Goal: Obtain resource: Download file/media

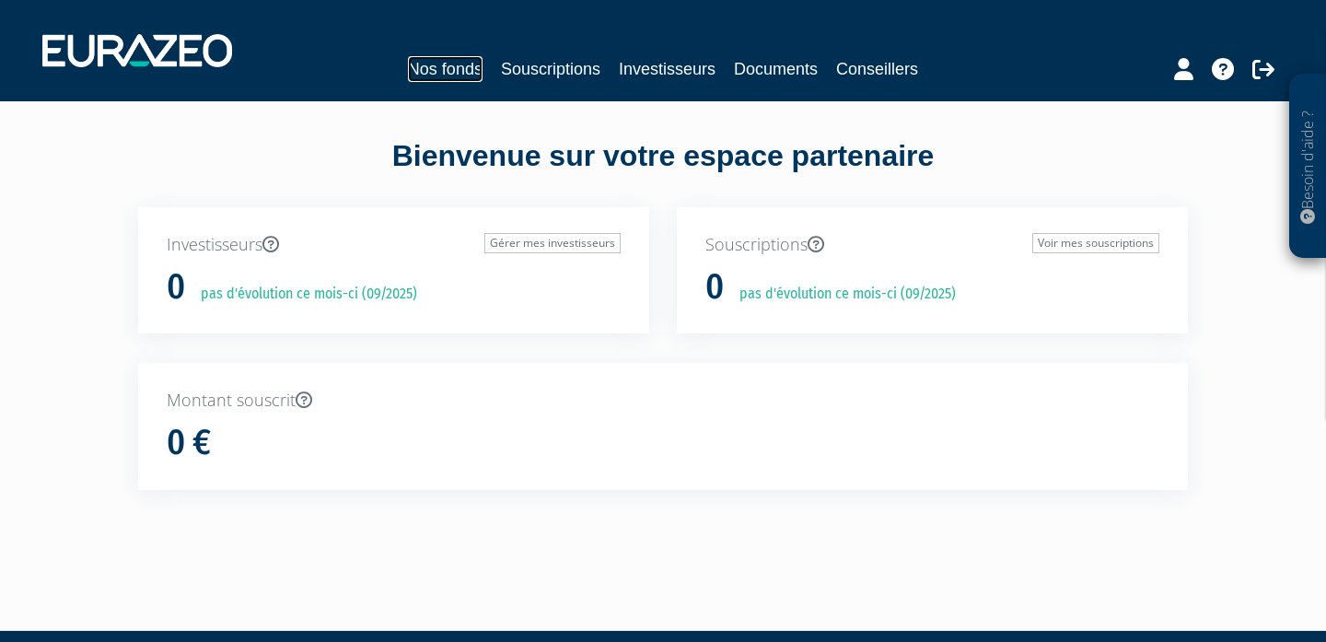
click at [449, 70] on link "Nos fonds" at bounding box center [445, 69] width 75 height 26
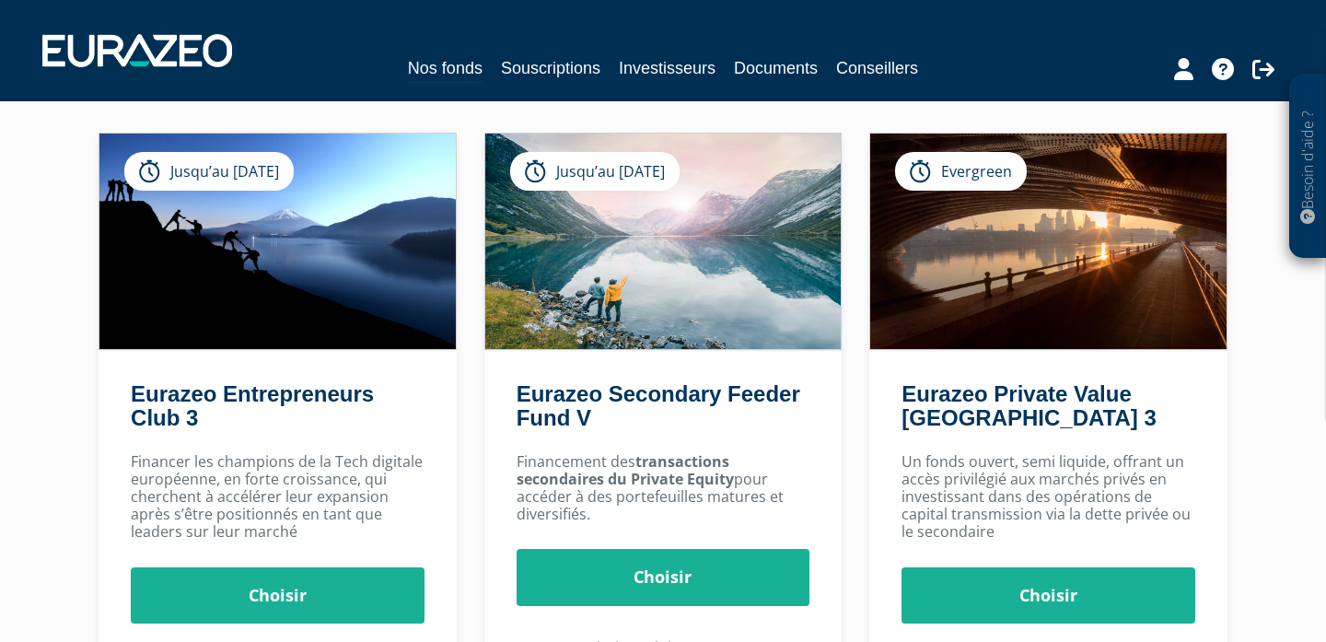
scroll to position [116, 0]
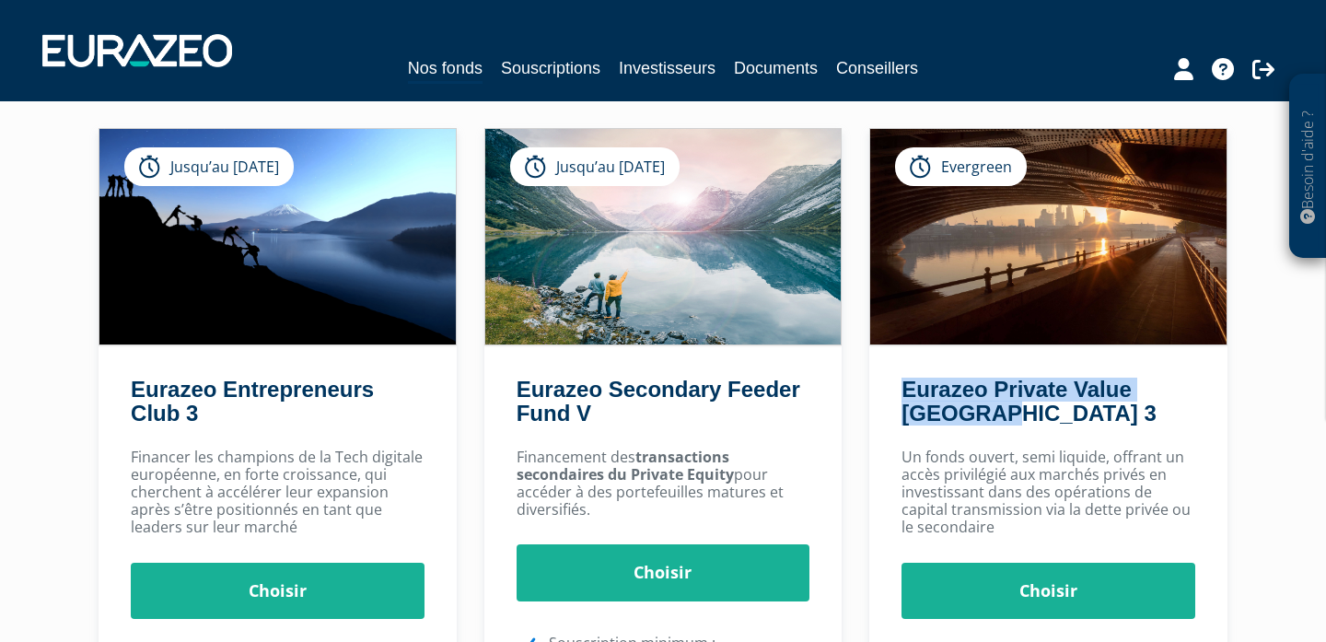
drag, startPoint x: 902, startPoint y: 379, endPoint x: 998, endPoint y: 414, distance: 102.8
click at [998, 414] on div "Eurazeo Private Value [GEOGRAPHIC_DATA] 3" at bounding box center [1048, 407] width 358 height 59
copy link "Eurazeo Private Value [GEOGRAPHIC_DATA] 3"
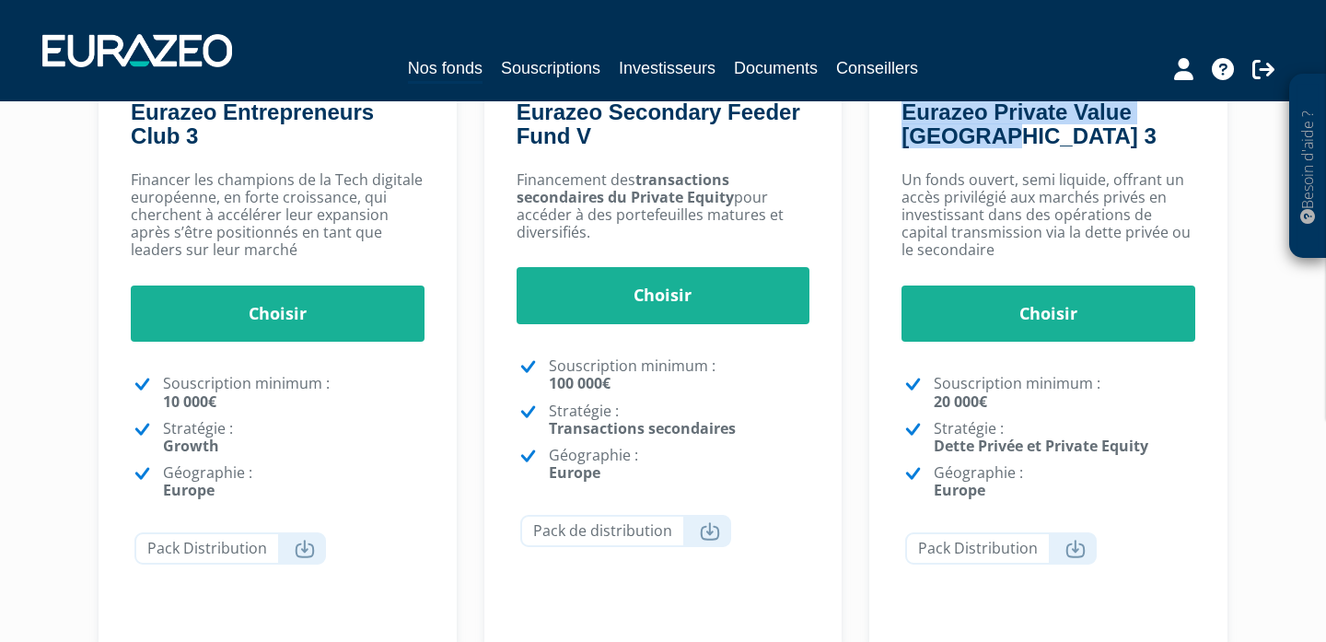
scroll to position [396, 0]
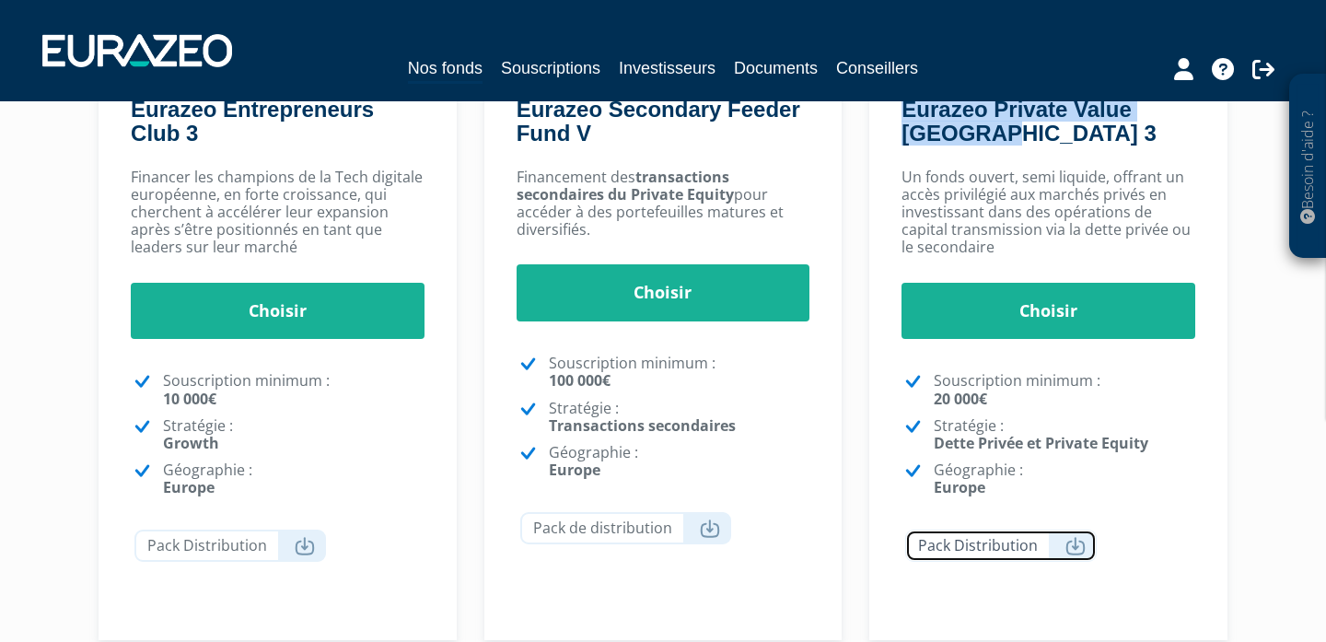
click at [1067, 543] on icon at bounding box center [1076, 546] width 20 height 18
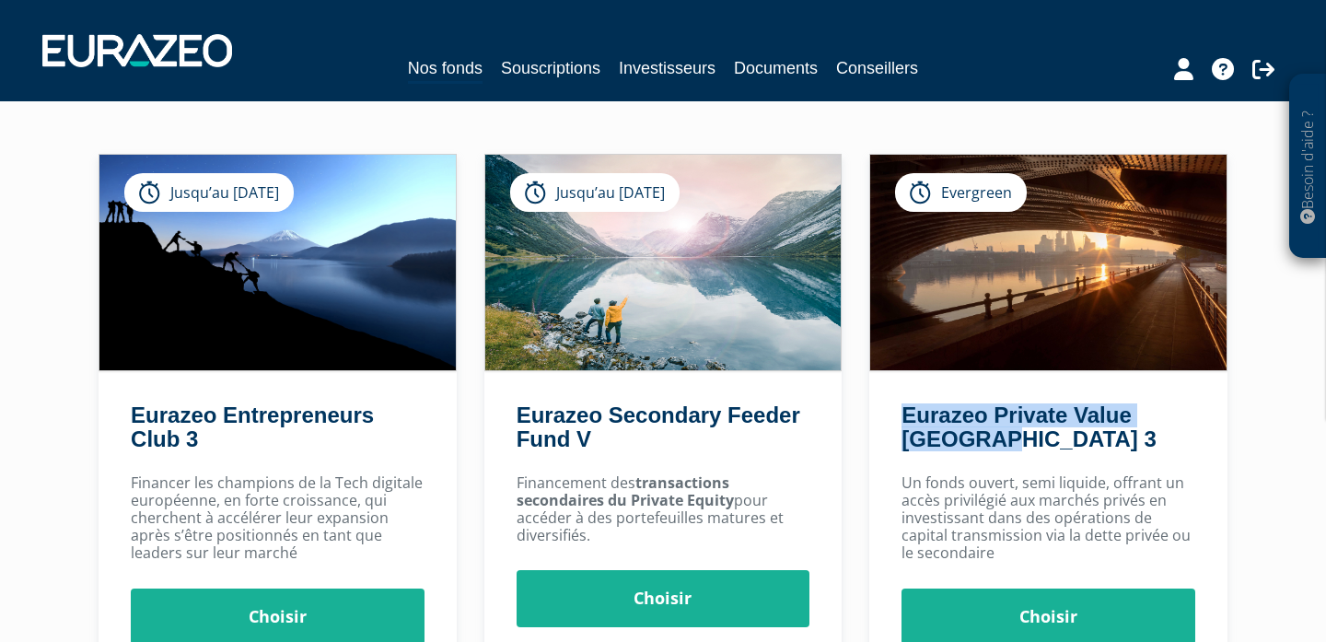
scroll to position [94, 0]
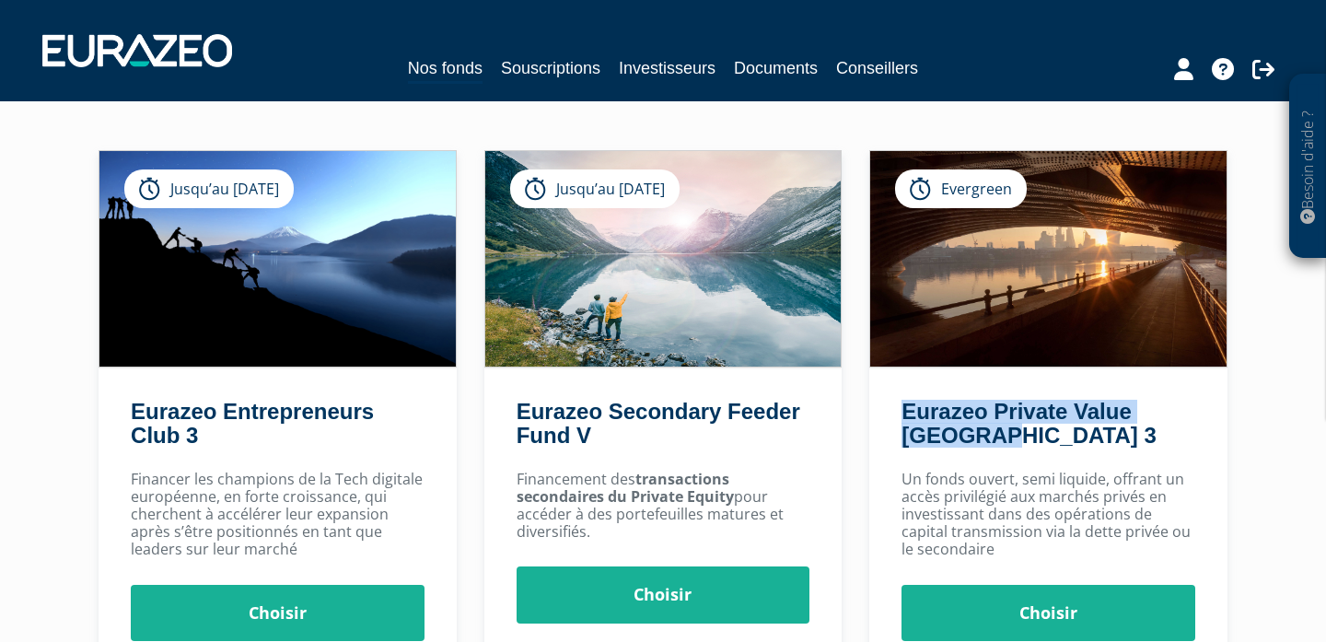
copy link "Eurazeo Private Value [GEOGRAPHIC_DATA] 3"
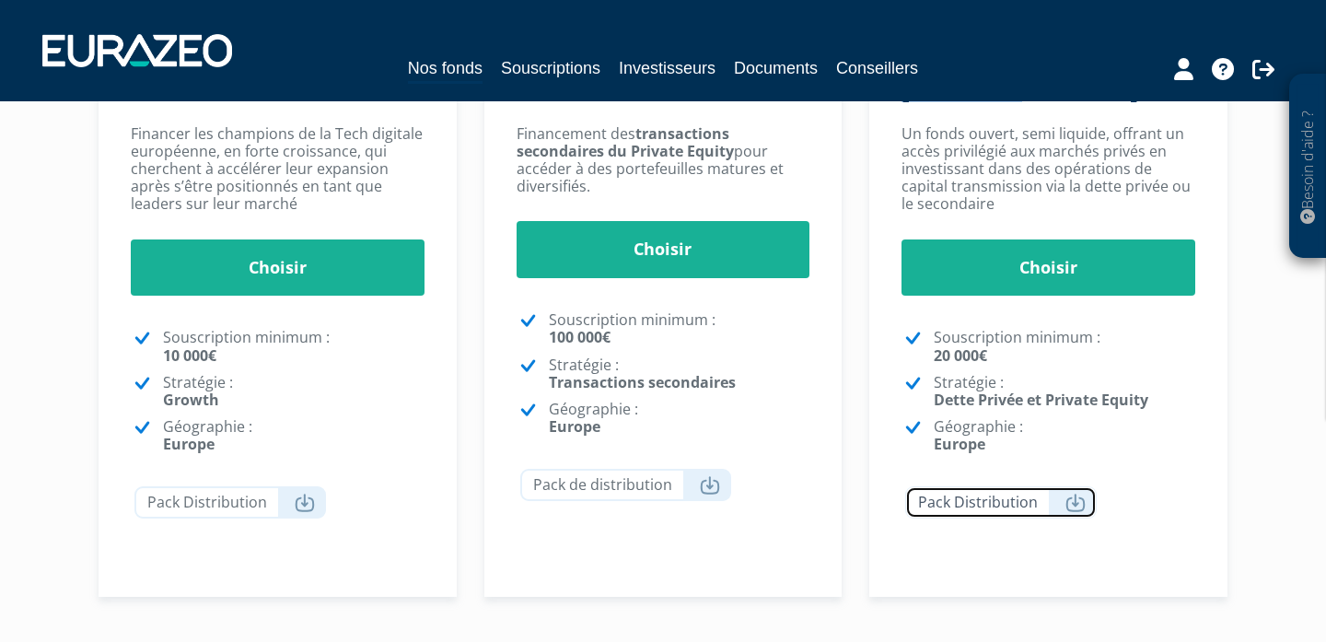
scroll to position [441, 0]
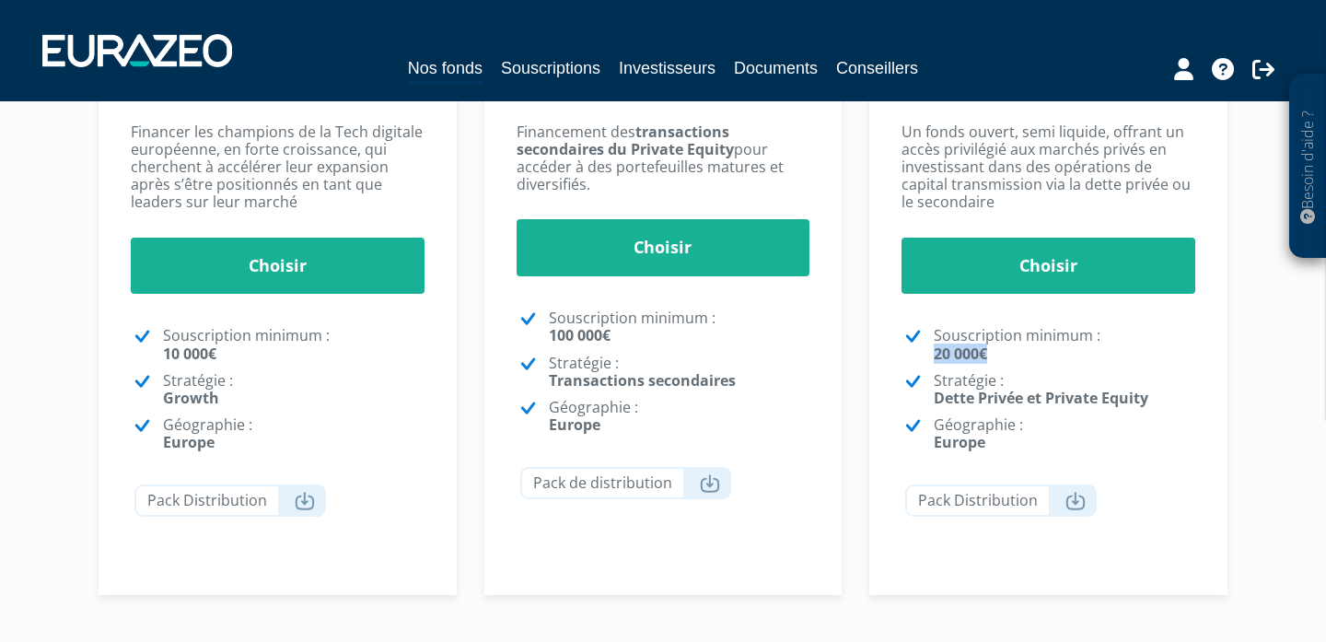
drag, startPoint x: 992, startPoint y: 355, endPoint x: 932, endPoint y: 355, distance: 59.9
click at [932, 355] on li "Souscription minimum : 20 000€" at bounding box center [1049, 344] width 294 height 35
copy strong "20 000€"
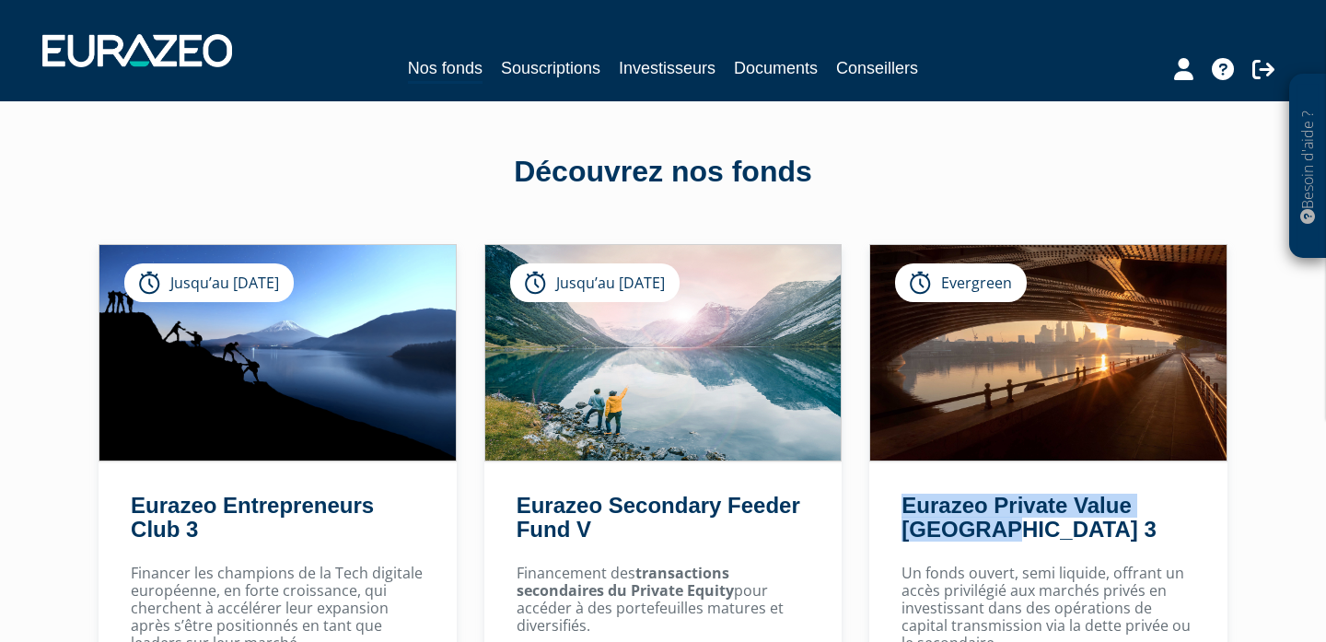
drag, startPoint x: 1023, startPoint y: 529, endPoint x: 898, endPoint y: 511, distance: 126.5
click at [898, 511] on div "Eurazeo Private Value [GEOGRAPHIC_DATA] 3" at bounding box center [1048, 523] width 358 height 59
copy link "Eurazeo Private Value [GEOGRAPHIC_DATA] 3"
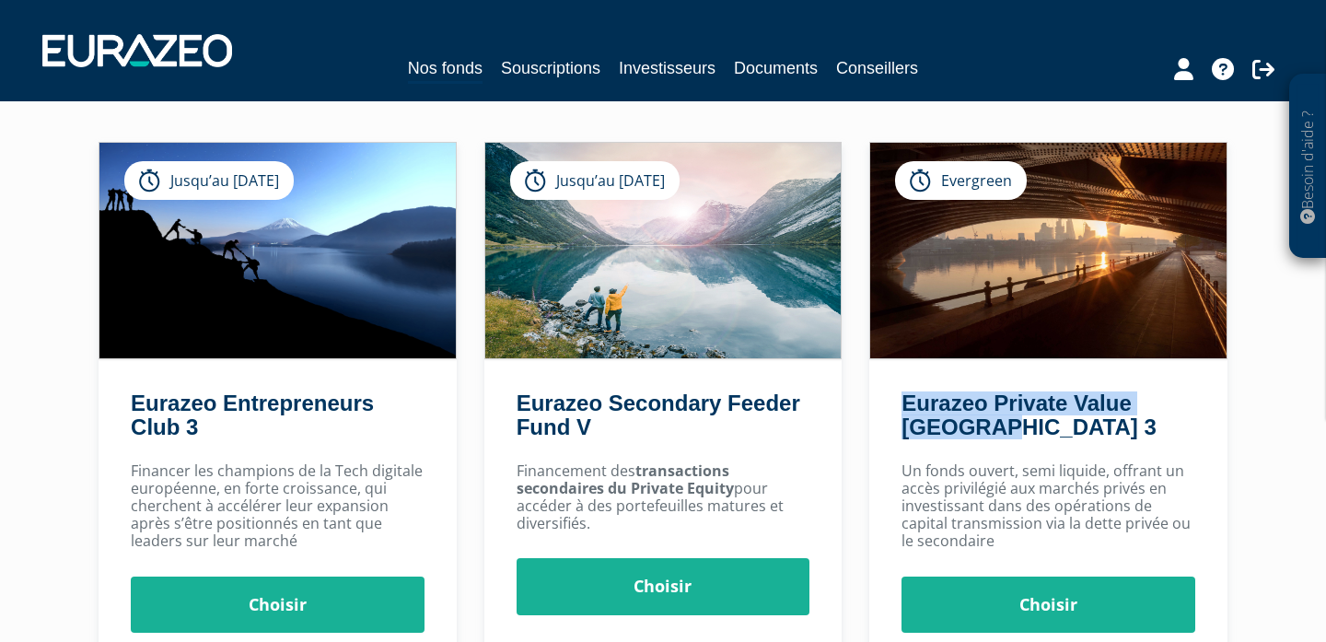
scroll to position [128, 0]
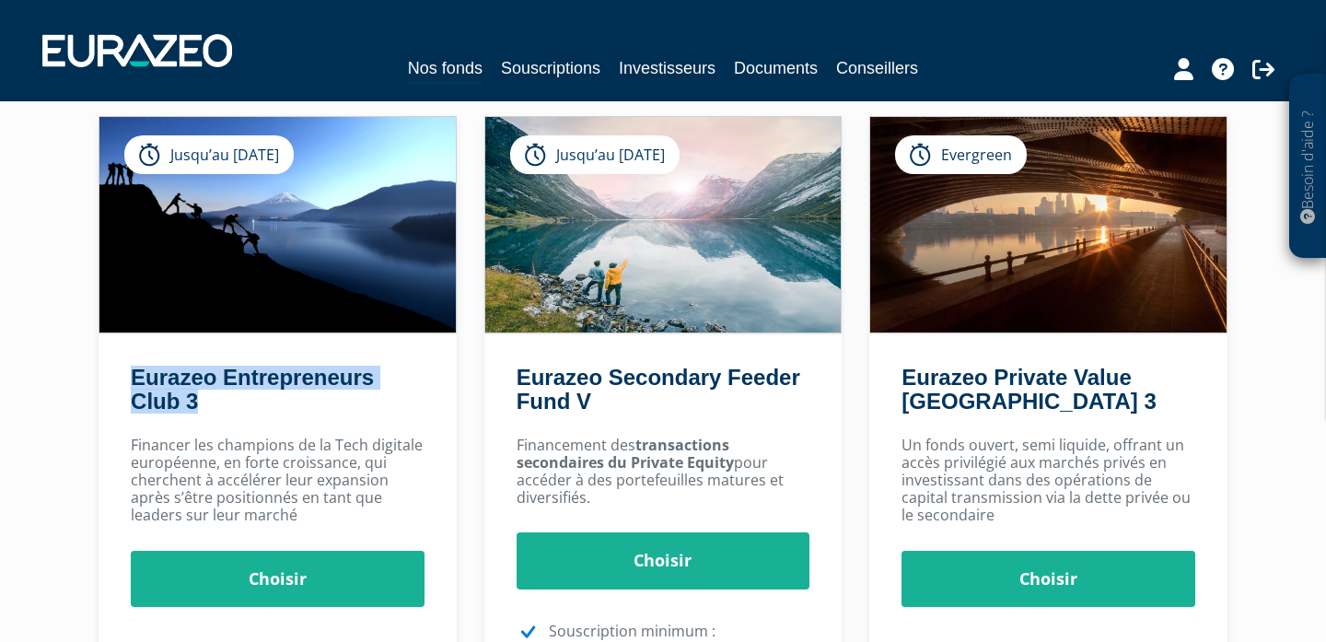
drag, startPoint x: 274, startPoint y: 399, endPoint x: 122, endPoint y: 382, distance: 151.9
click at [122, 382] on div "Eurazeo Entrepreneurs Club 3" at bounding box center [278, 395] width 358 height 59
copy link "Eurazeo Entrepreneurs Club 3"
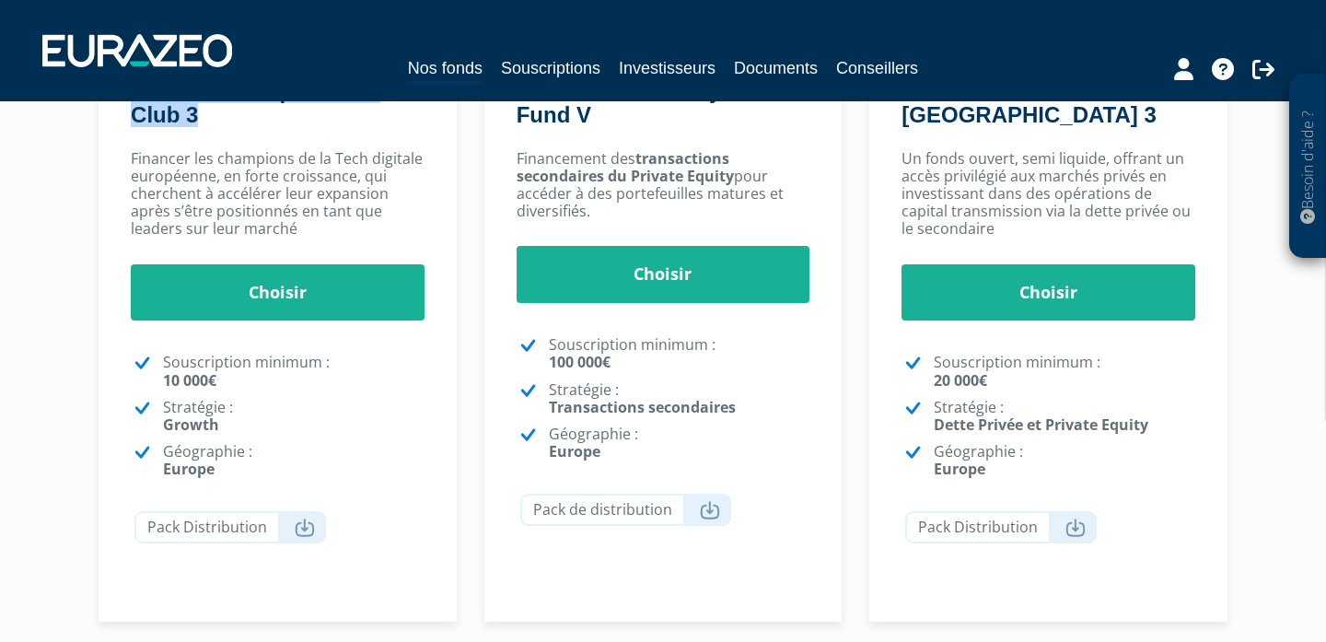
scroll to position [420, 0]
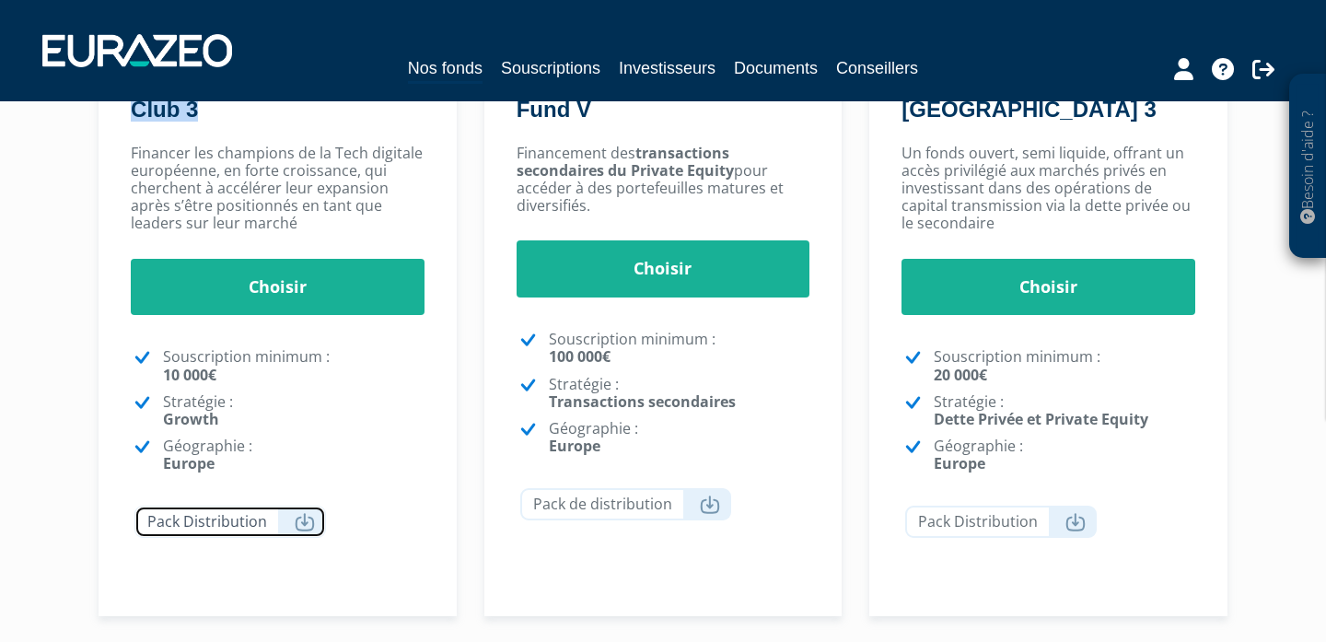
click at [300, 525] on icon at bounding box center [305, 522] width 20 height 18
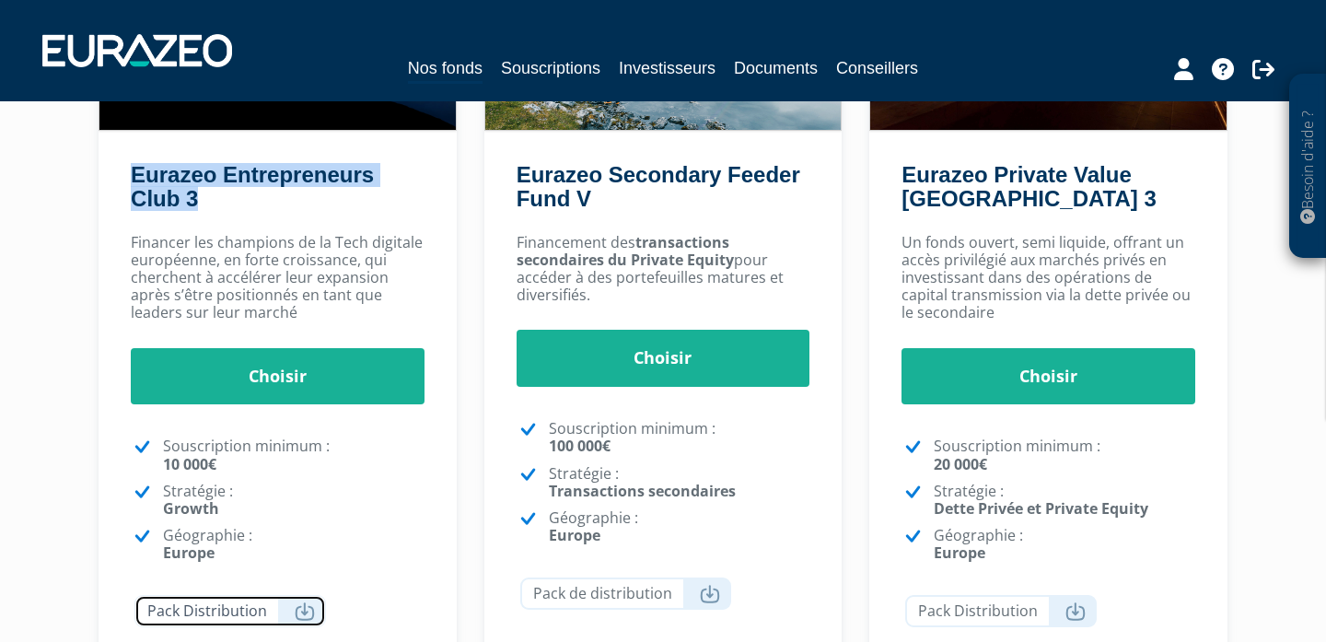
scroll to position [326, 0]
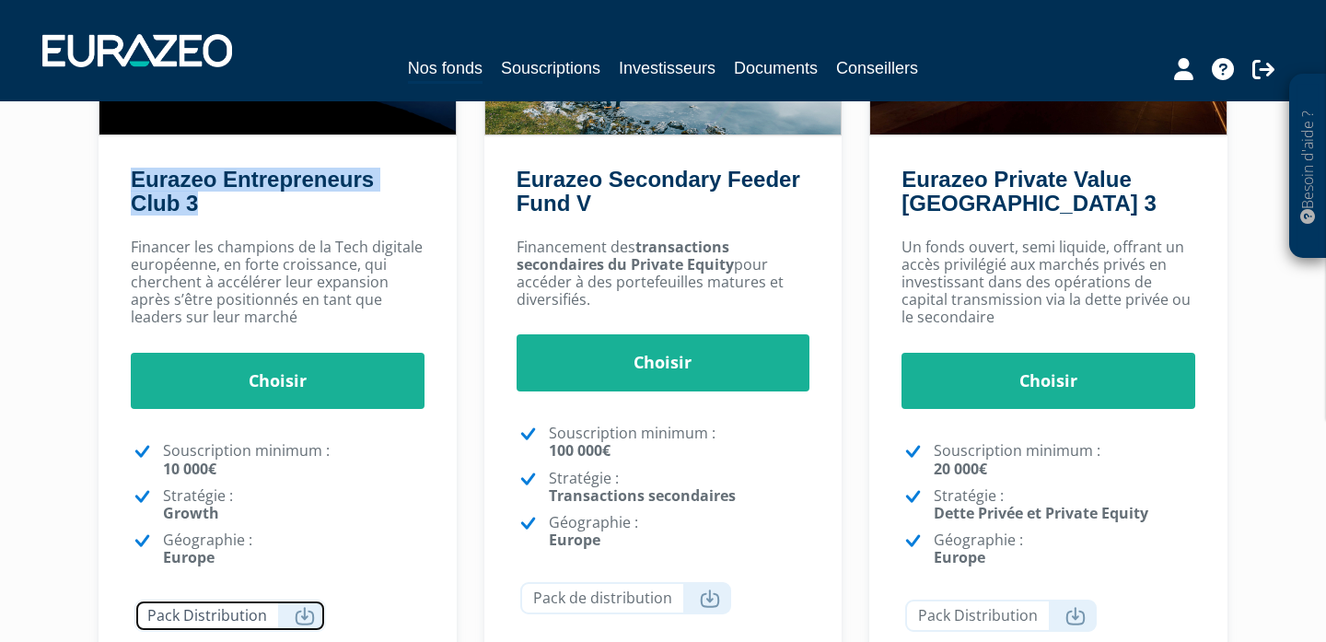
copy link "Eurazeo Entrepreneurs Club 3"
